Goal: Navigation & Orientation: Understand site structure

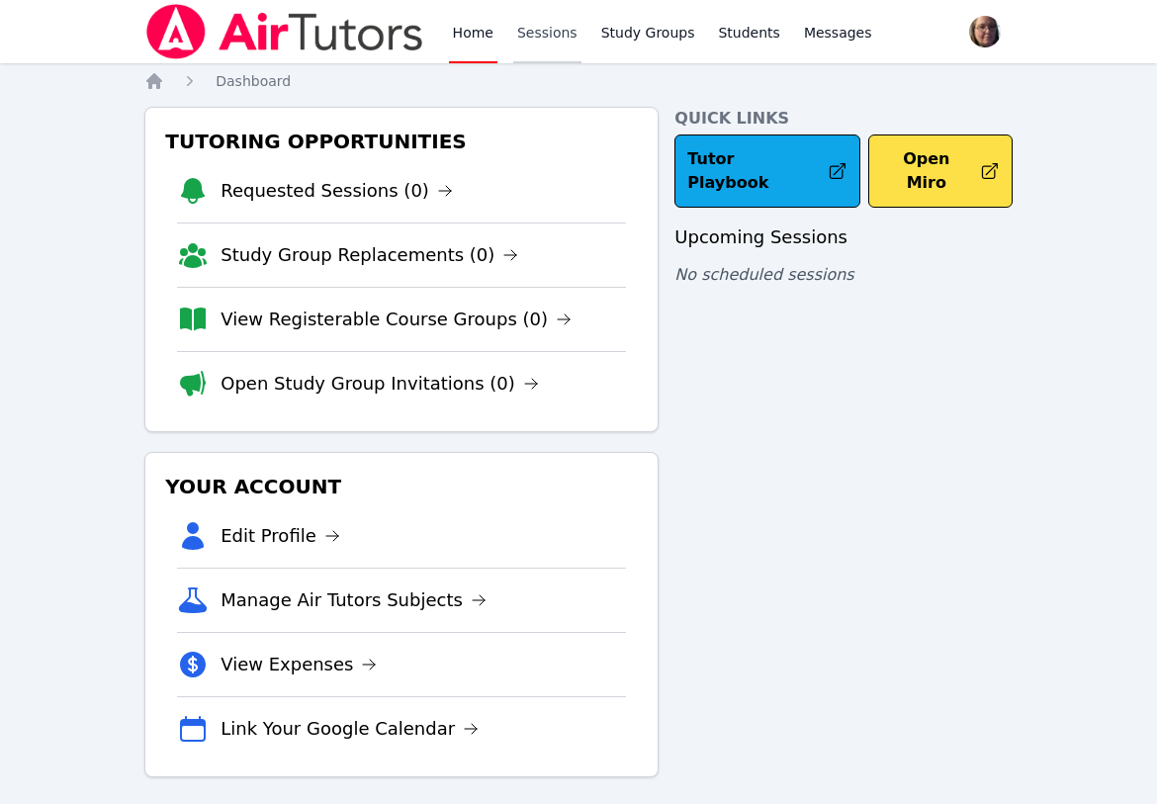
click at [562, 36] on link "Sessions" at bounding box center [547, 31] width 68 height 63
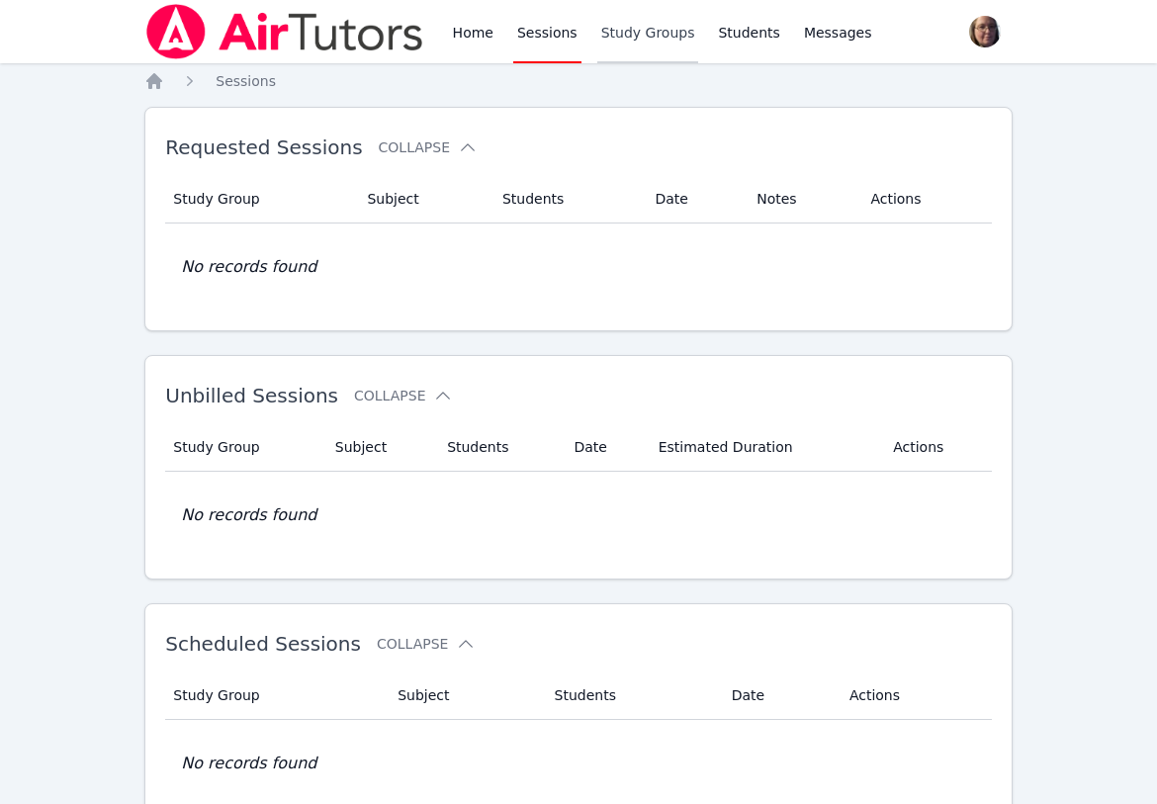
click at [607, 29] on link "Study Groups" at bounding box center [648, 31] width 102 height 63
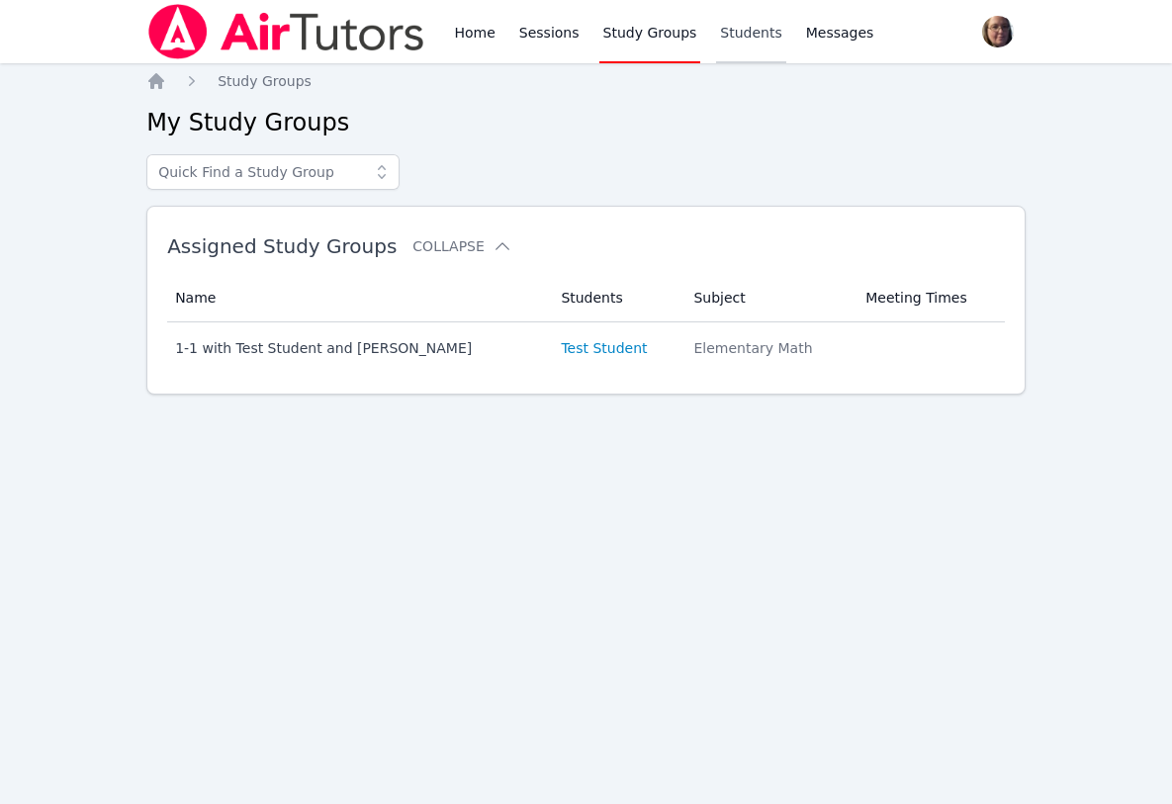
click at [753, 34] on link "Students" at bounding box center [750, 31] width 69 height 63
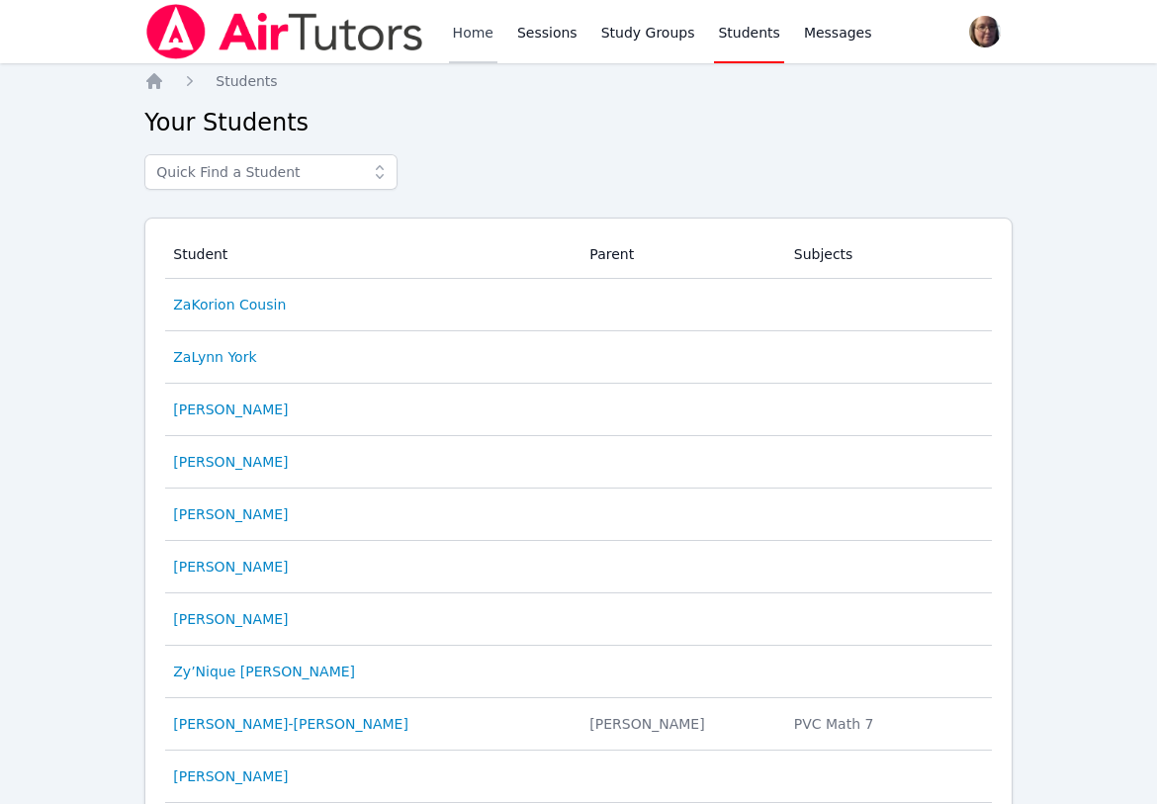
click at [459, 26] on link "Home" at bounding box center [473, 31] width 48 height 63
